Goal: Navigation & Orientation: Find specific page/section

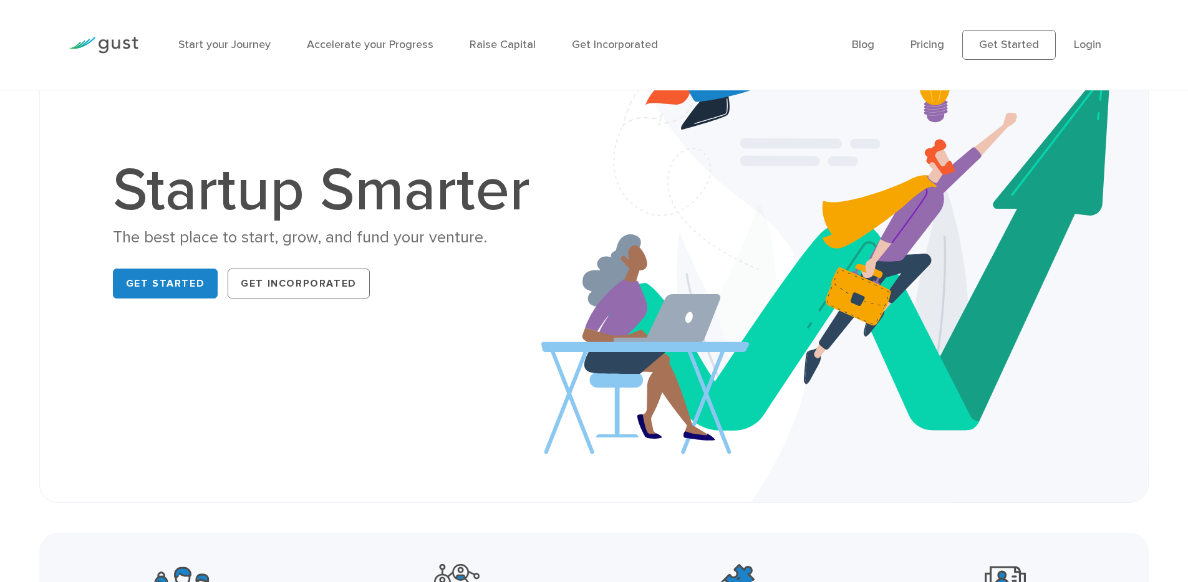
scroll to position [121, 0]
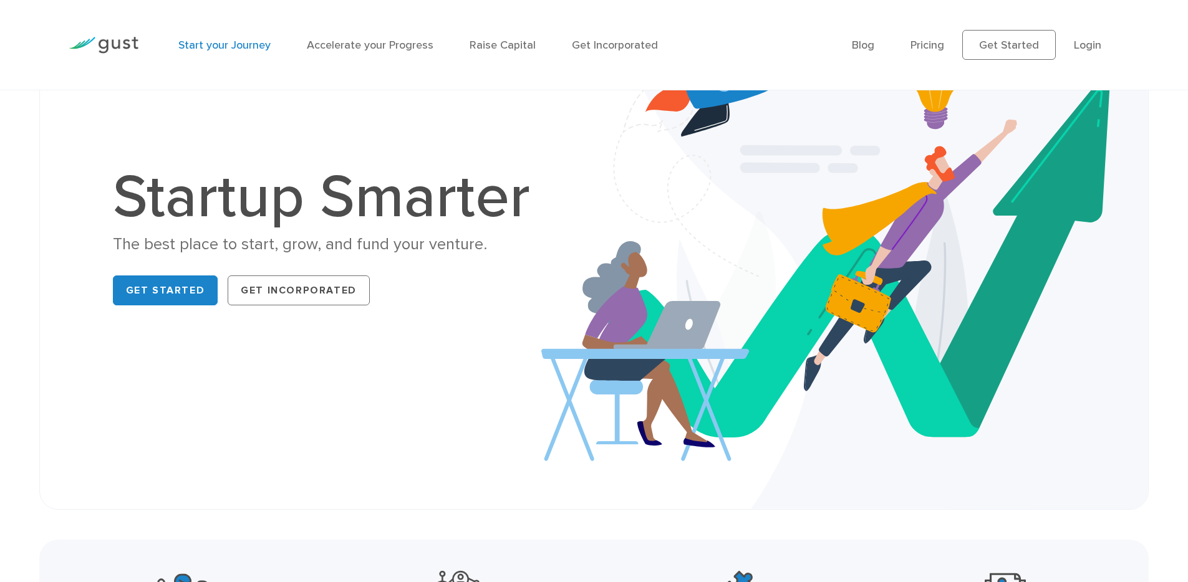
click at [243, 45] on link "Start your Journey" at bounding box center [224, 45] width 92 height 13
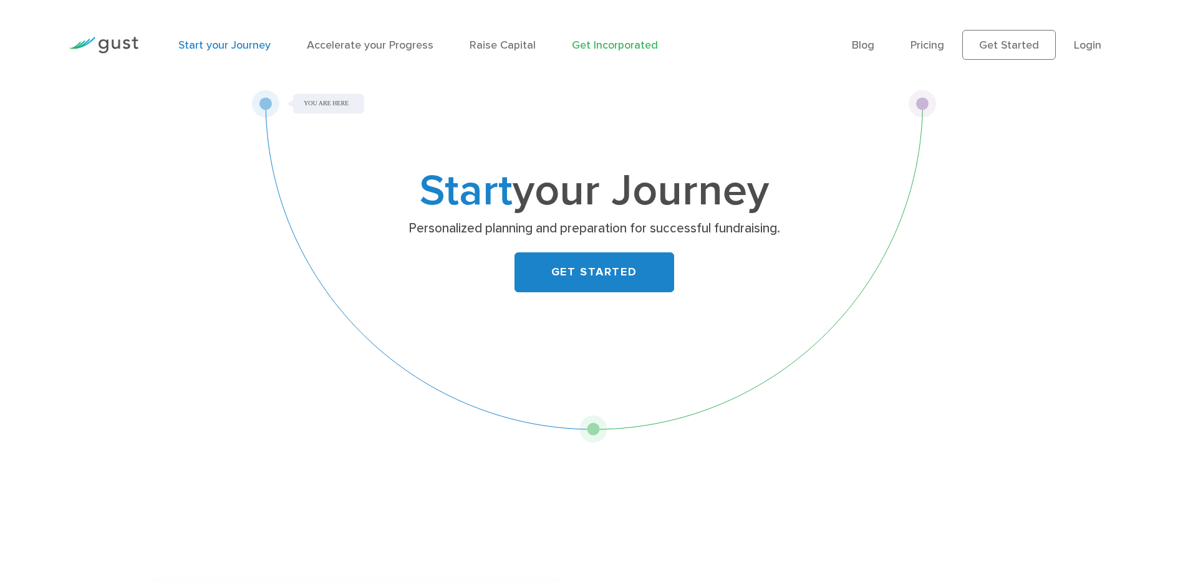
click at [604, 39] on link "Get Incorporated" at bounding box center [615, 45] width 86 height 13
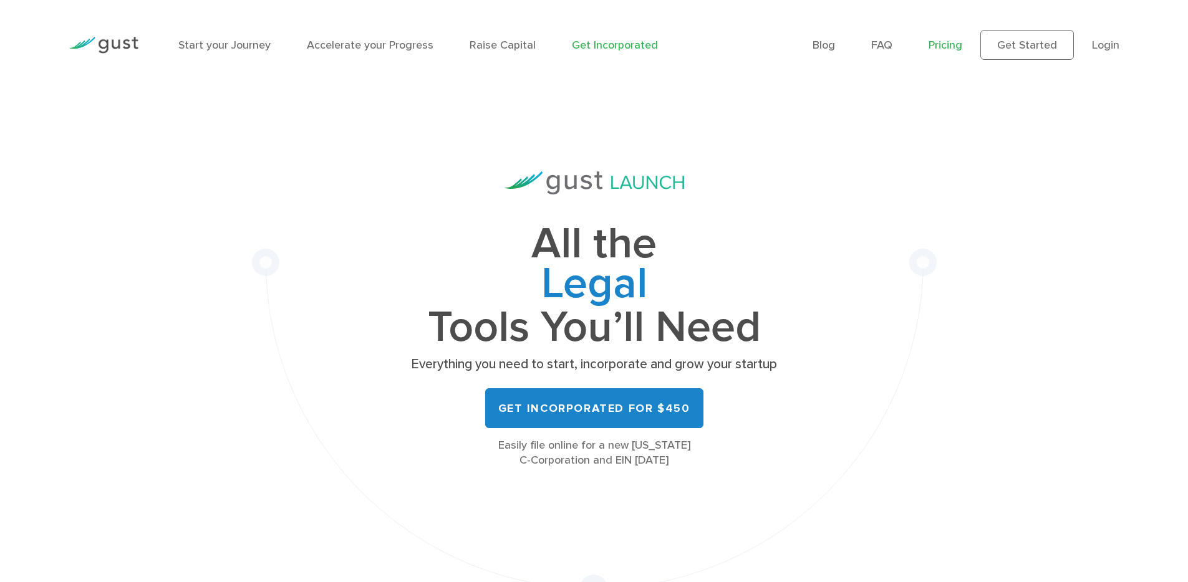
click at [935, 43] on link "Pricing" at bounding box center [945, 45] width 34 height 13
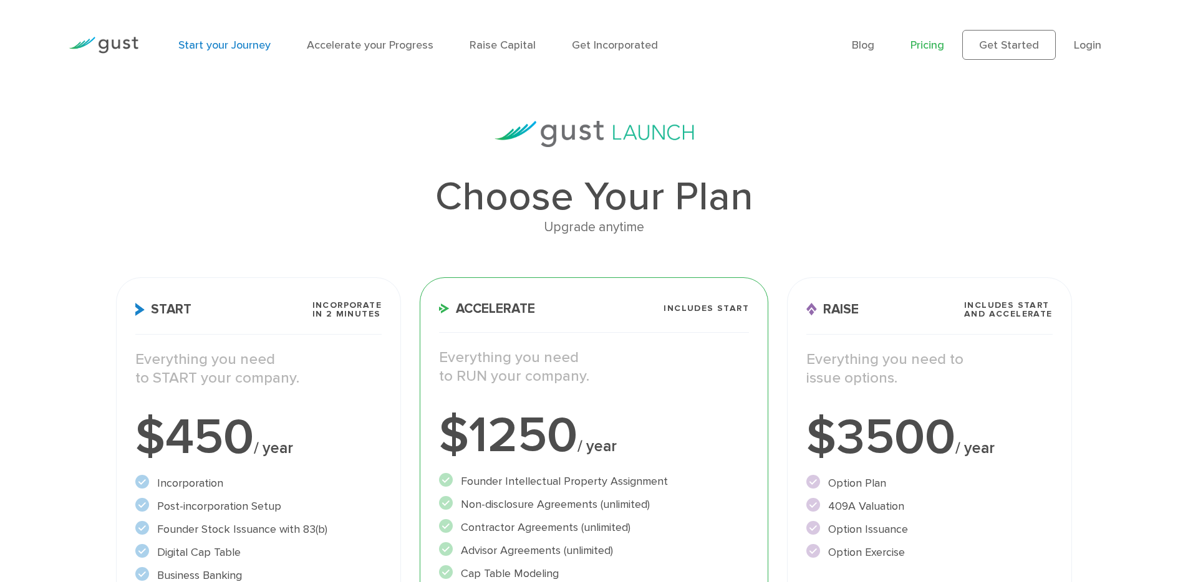
click at [213, 46] on link "Start your Journey" at bounding box center [224, 45] width 92 height 13
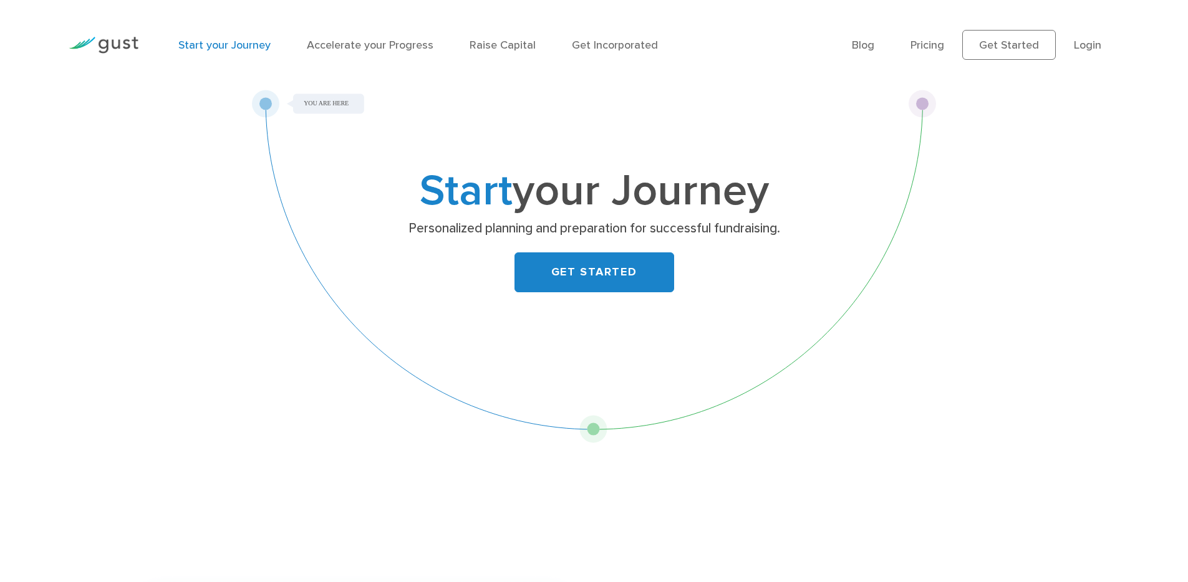
click at [124, 48] on img at bounding box center [104, 45] width 70 height 17
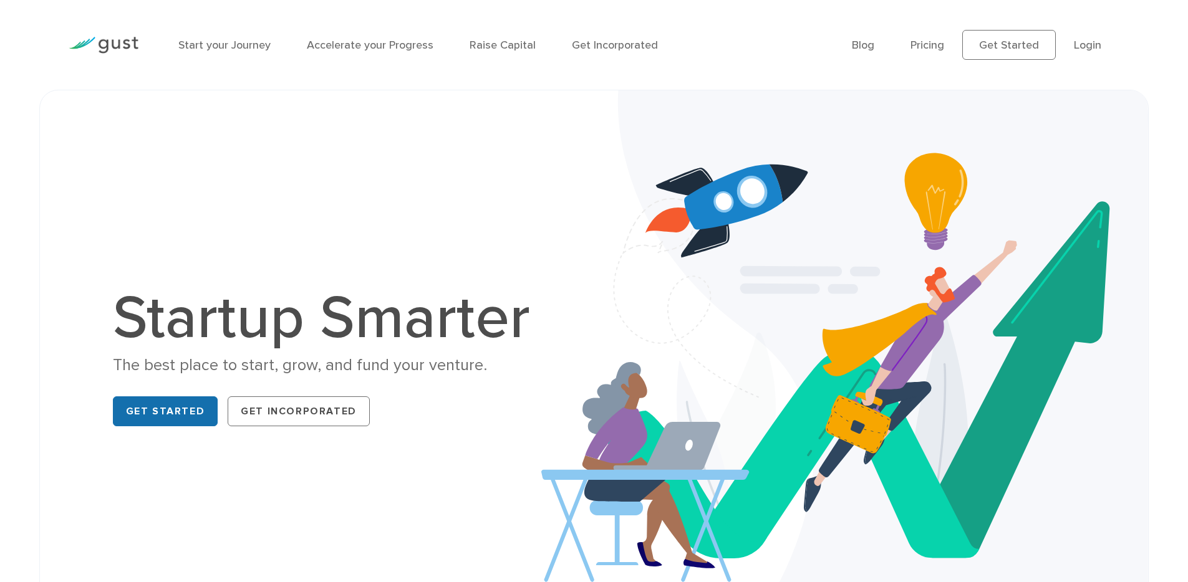
click at [174, 411] on link "Get Started" at bounding box center [165, 411] width 105 height 30
